Goal: Task Accomplishment & Management: Use online tool/utility

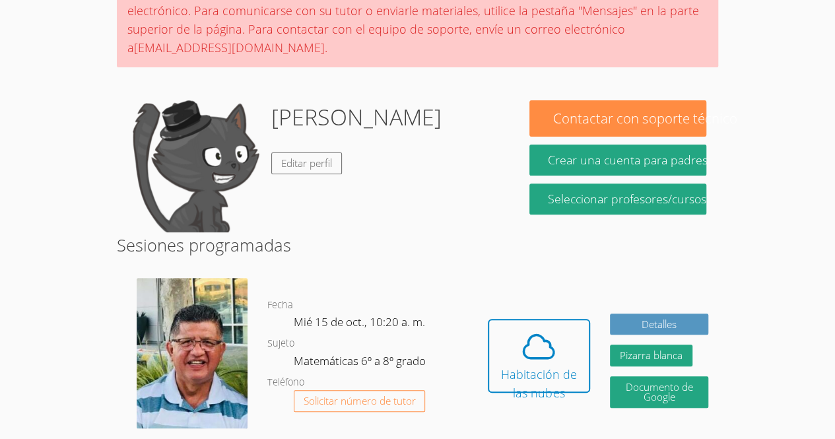
scroll to position [134, 0]
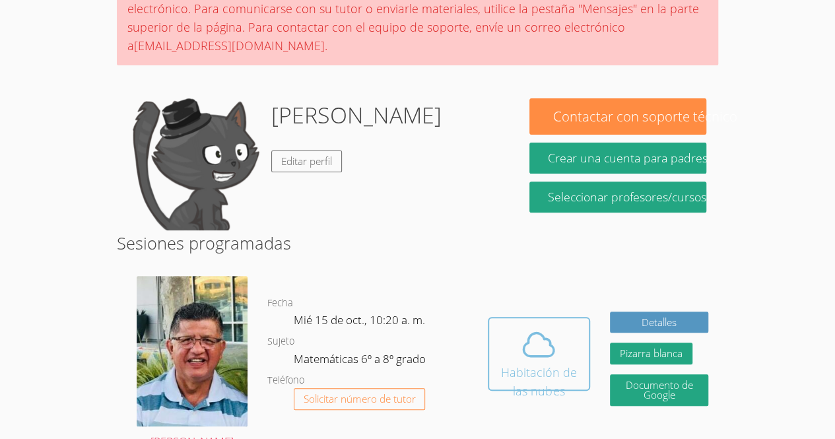
click at [551, 326] on icon at bounding box center [538, 344] width 37 height 37
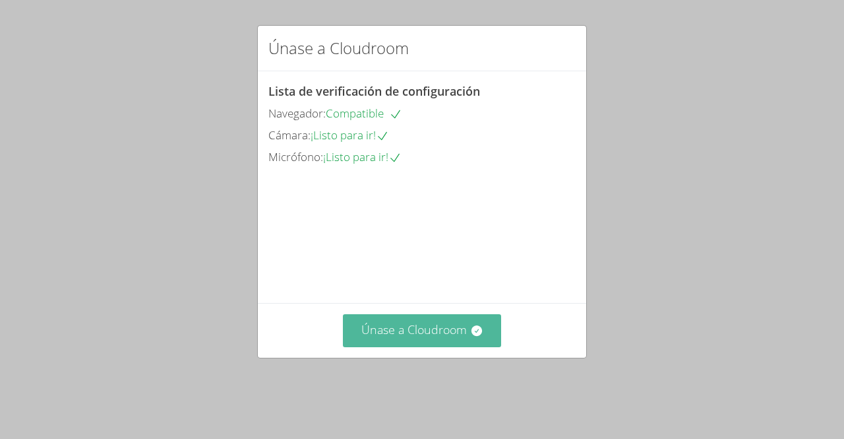
click at [476, 338] on button "Únase a Cloudroom" at bounding box center [422, 330] width 159 height 32
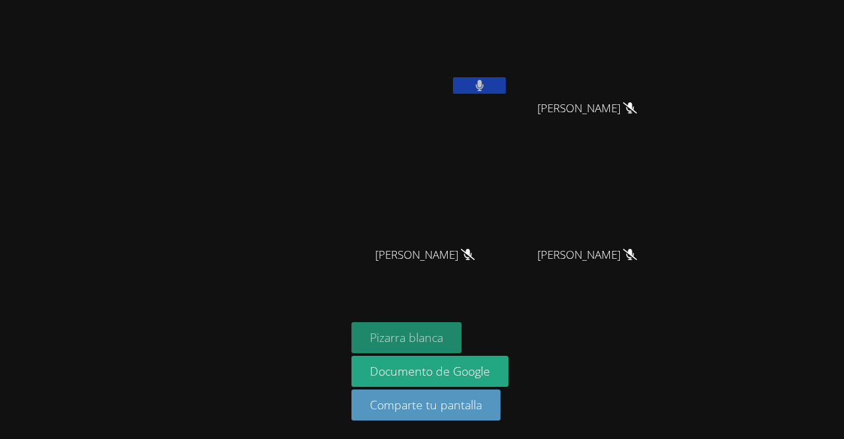
click at [420, 336] on font "Pizarra blanca" at bounding box center [406, 337] width 73 height 16
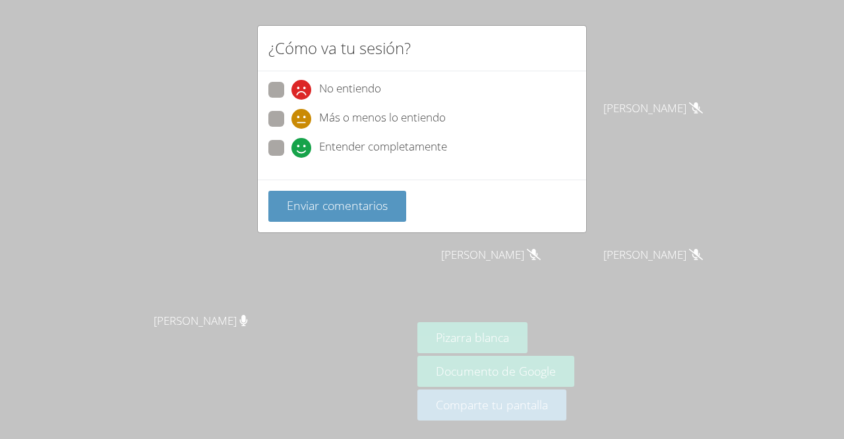
click at [340, 146] on font "Entender completamente" at bounding box center [383, 146] width 128 height 15
click at [303, 146] on input "Entender completamente" at bounding box center [297, 145] width 11 height 11
radio input "true"
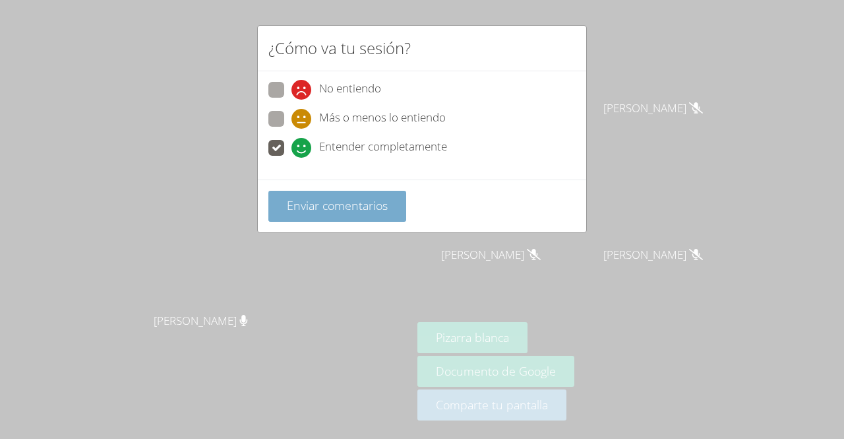
click at [346, 192] on button "Enviar comentarios" at bounding box center [338, 206] width 138 height 31
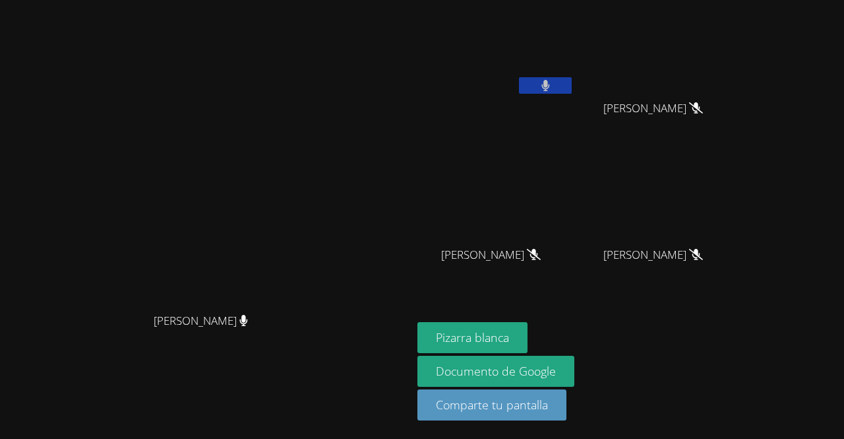
click at [572, 82] on button at bounding box center [545, 85] width 53 height 16
